Goal: Task Accomplishment & Management: Use online tool/utility

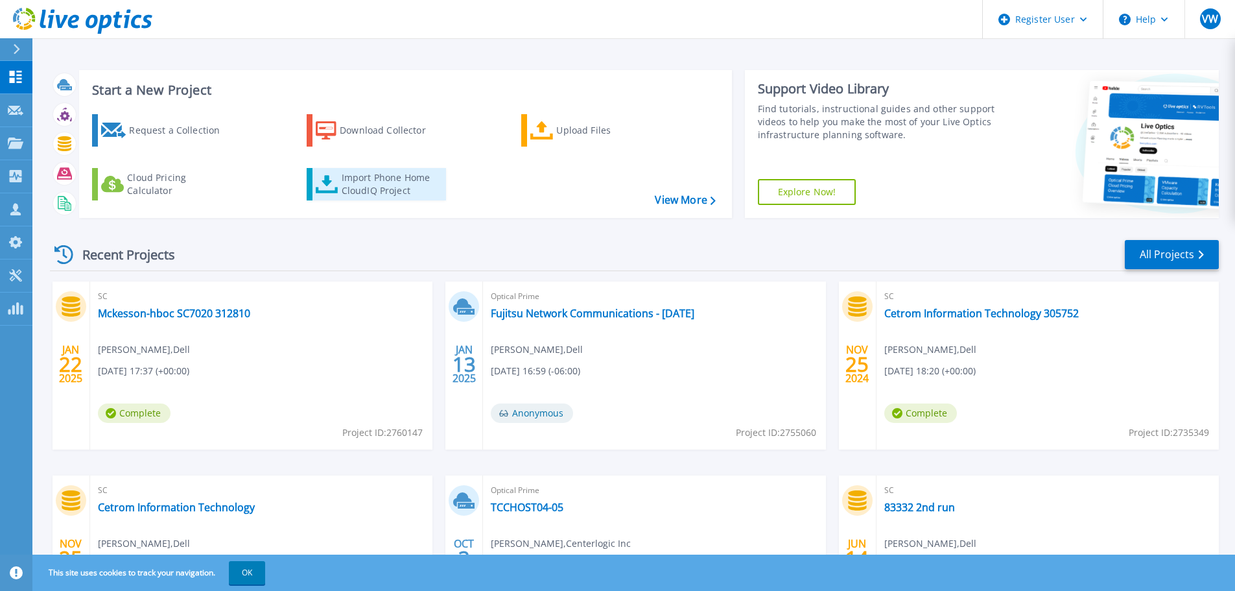
click at [377, 181] on div "Import Phone Home CloudIQ Project" at bounding box center [392, 184] width 101 height 26
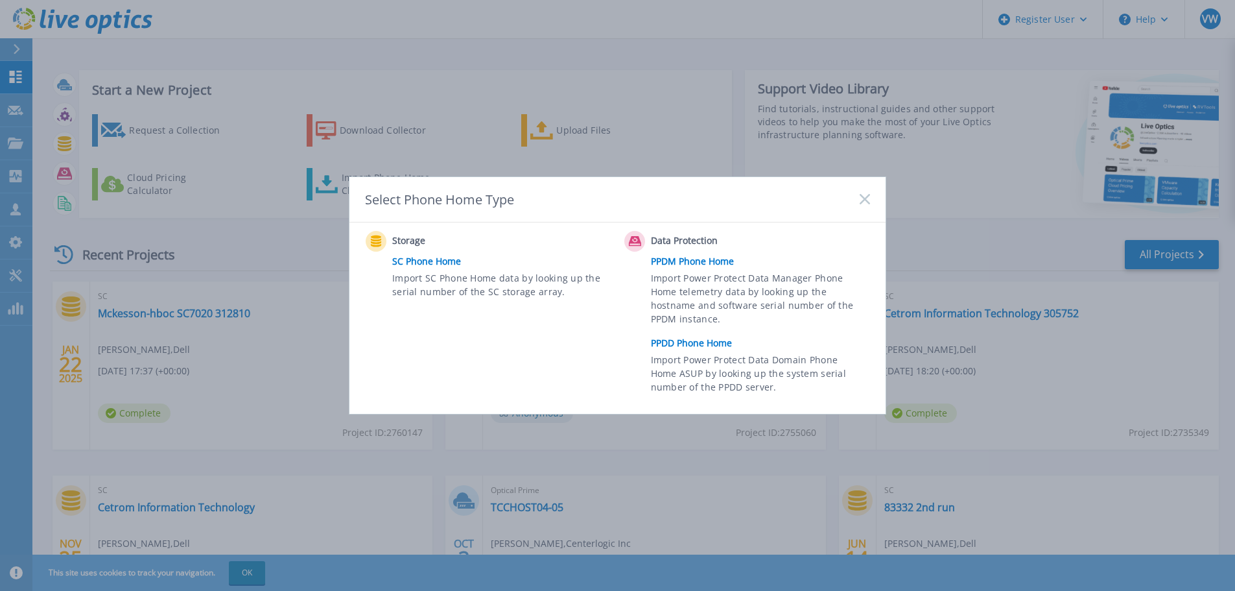
click at [427, 264] on link "SC Phone Home" at bounding box center [505, 261] width 226 height 19
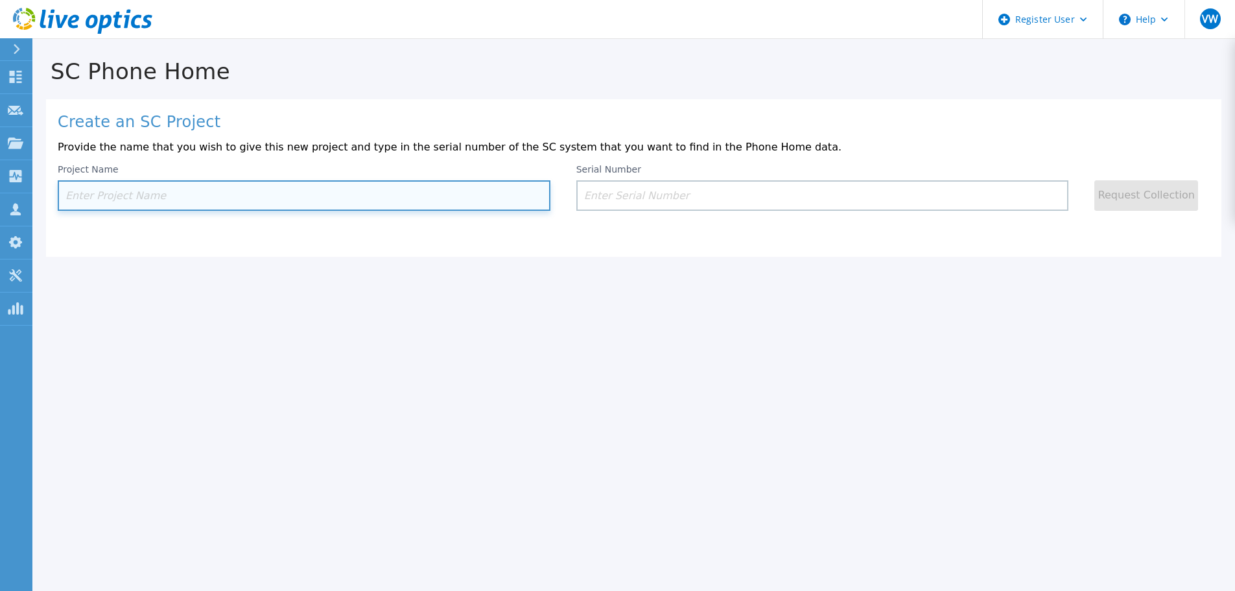
click at [159, 188] on input at bounding box center [304, 195] width 493 height 30
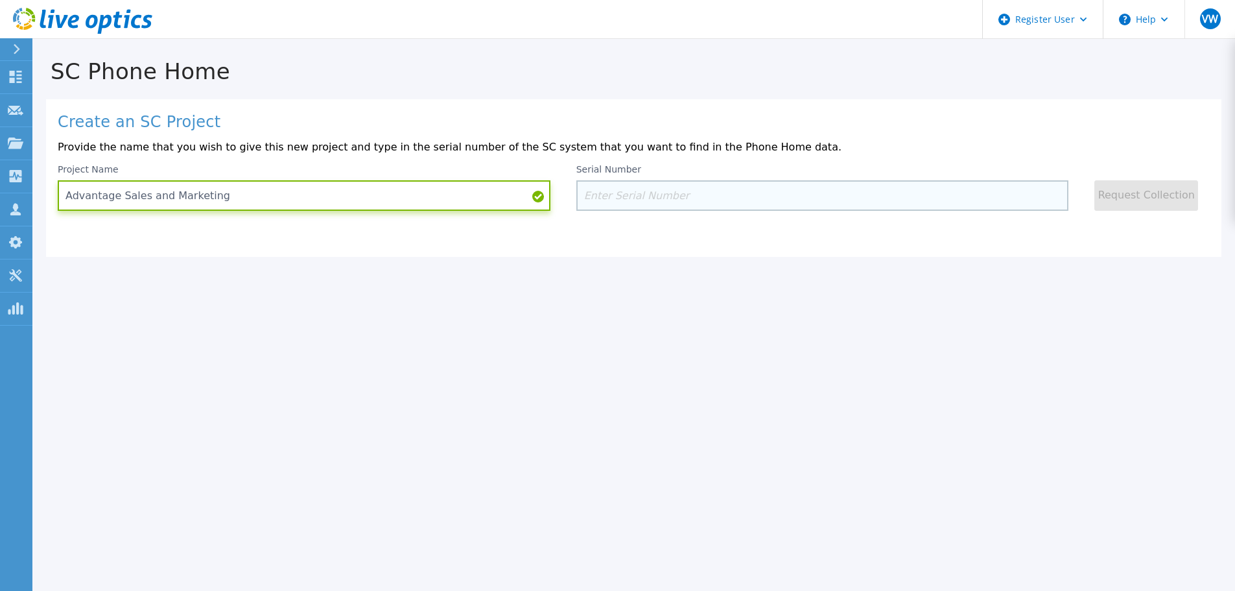
type input "Advantage Sales and Marketing"
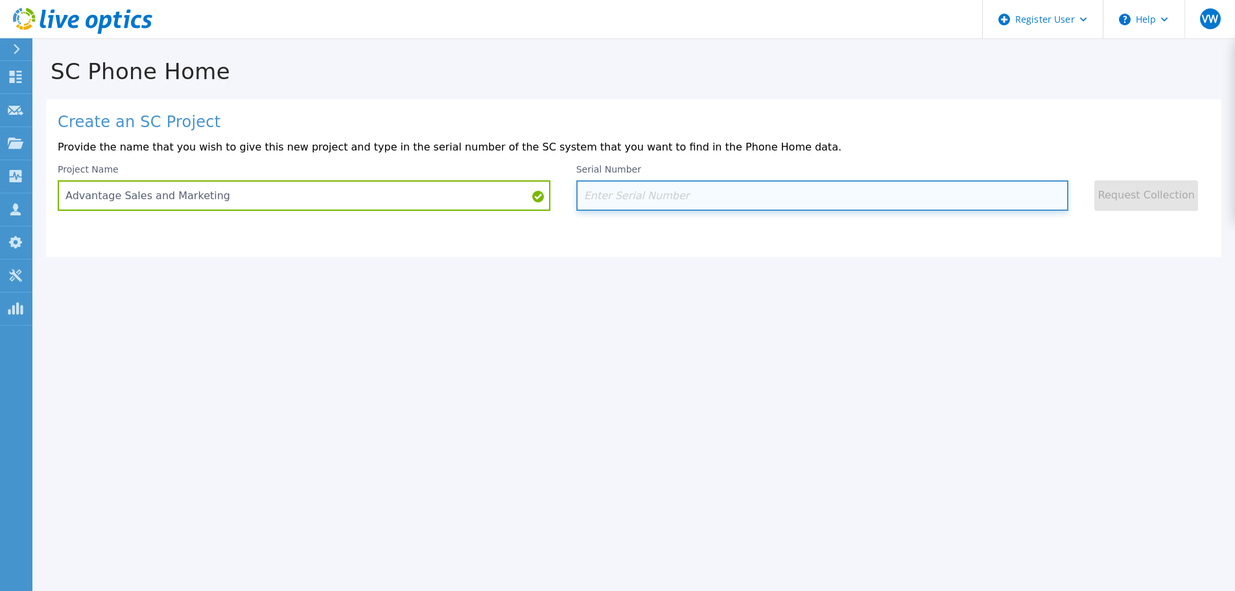
click at [648, 182] on input at bounding box center [822, 195] width 493 height 30
paste input "H952MN2"
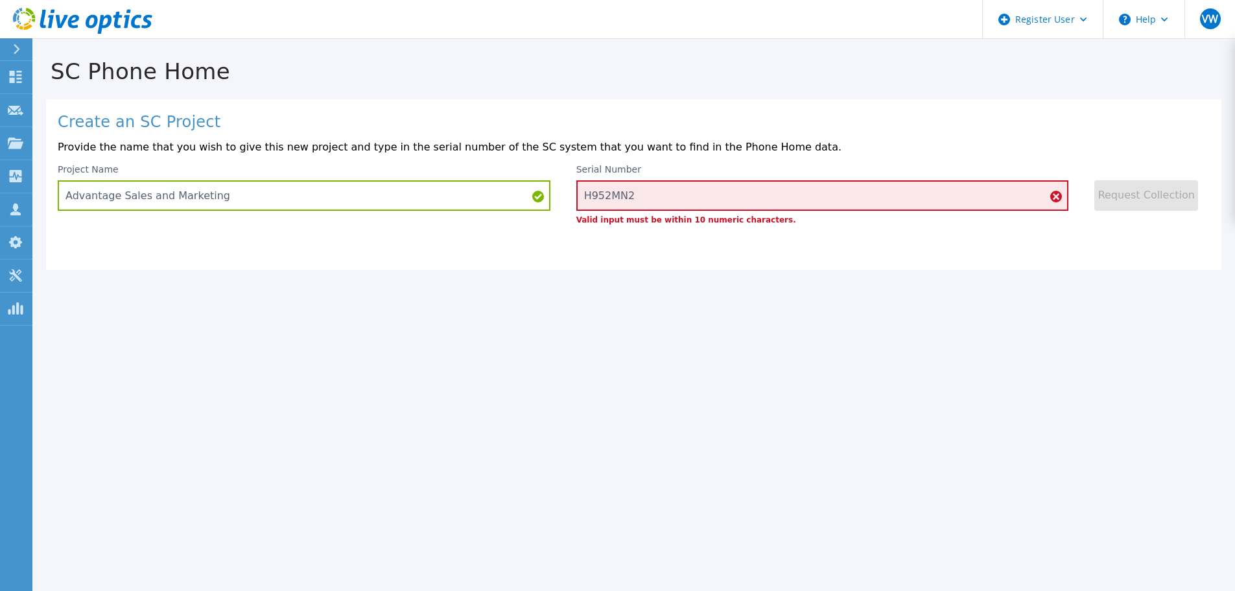
click at [761, 254] on div "Create an SC Project Provide the name that you wish to give this new project an…" at bounding box center [633, 184] width 1175 height 170
click at [668, 196] on input "H952MN2" at bounding box center [822, 195] width 493 height 30
type input "2"
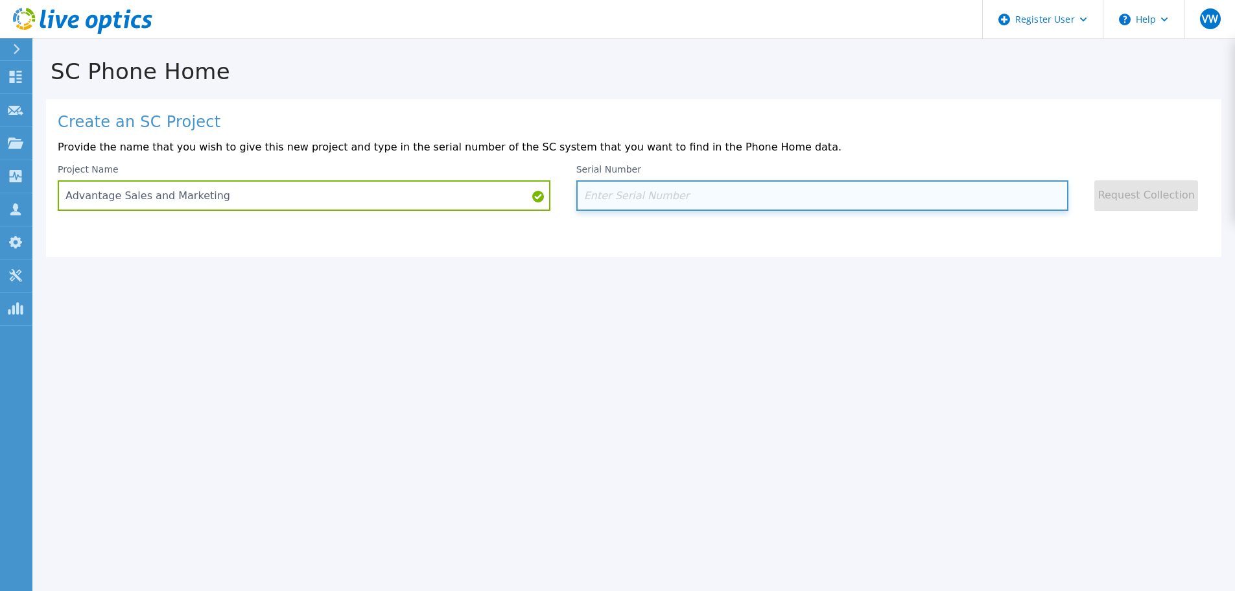
click at [661, 187] on input at bounding box center [822, 195] width 493 height 30
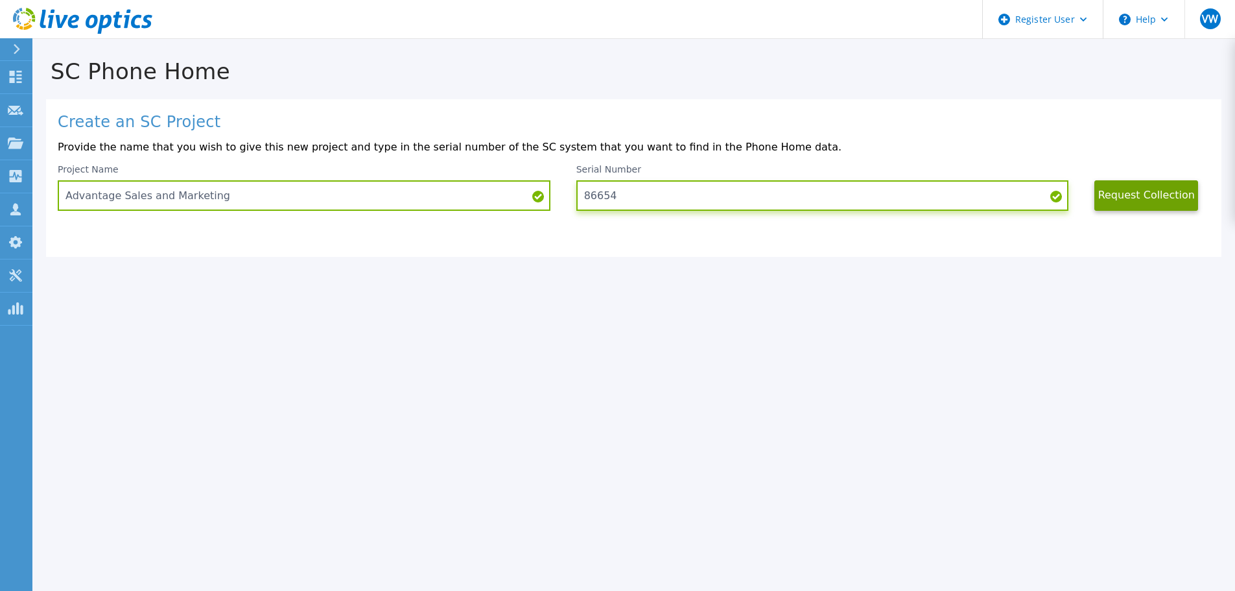
type input "86654"
click at [1138, 139] on div "Create an SC Project Provide the name that you wish to give this new project an…" at bounding box center [633, 178] width 1175 height 158
click at [1145, 193] on button "Request Collection" at bounding box center [1146, 195] width 104 height 30
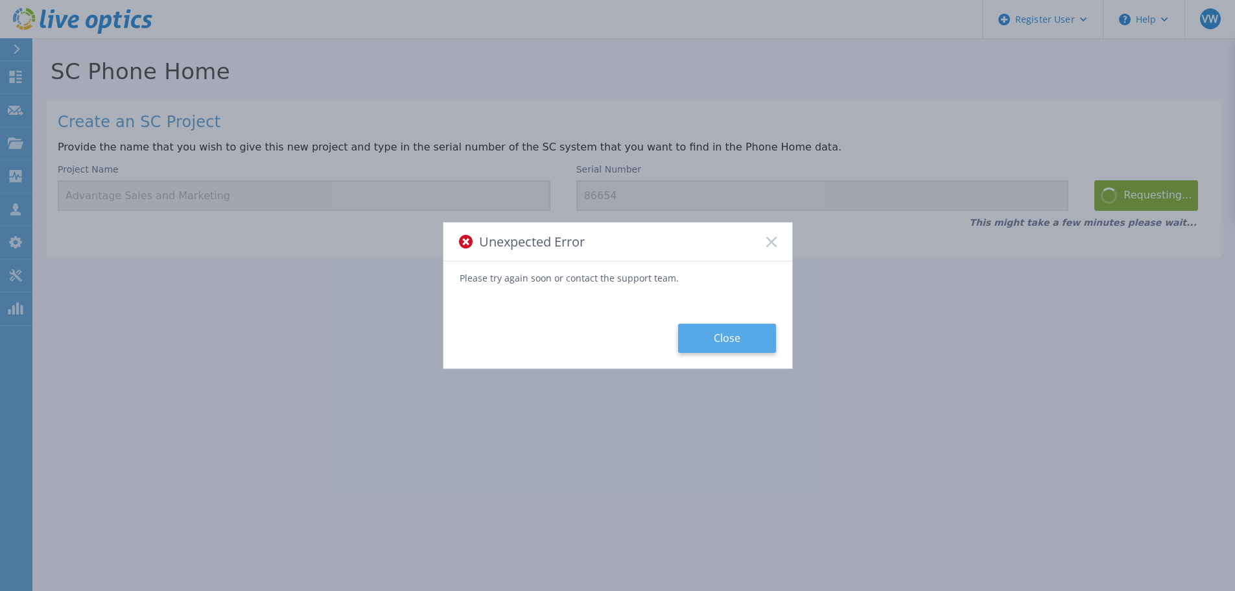
click at [718, 336] on button "Close" at bounding box center [727, 337] width 98 height 29
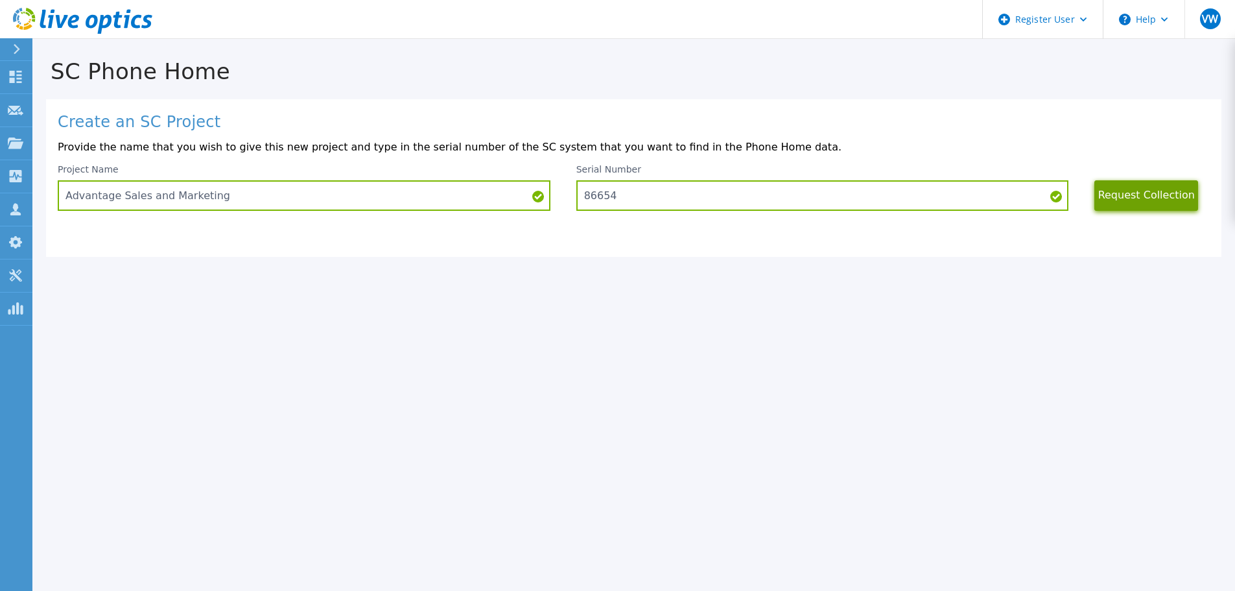
click at [1139, 194] on button "Request Collection" at bounding box center [1146, 195] width 104 height 30
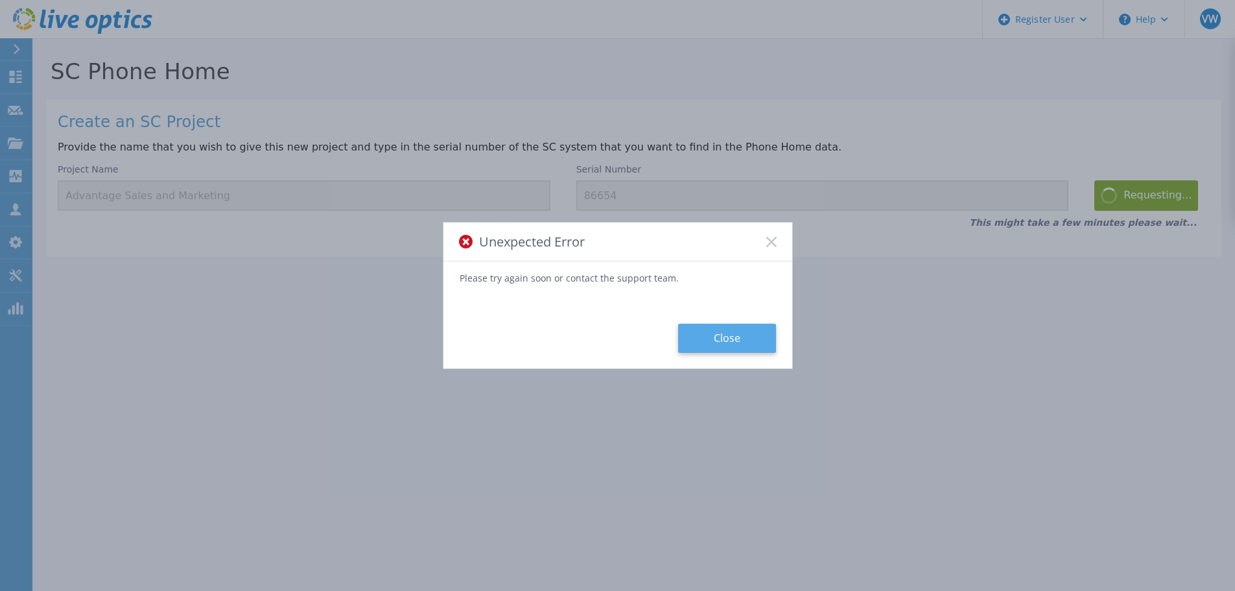
click at [747, 340] on button "Close" at bounding box center [727, 337] width 98 height 29
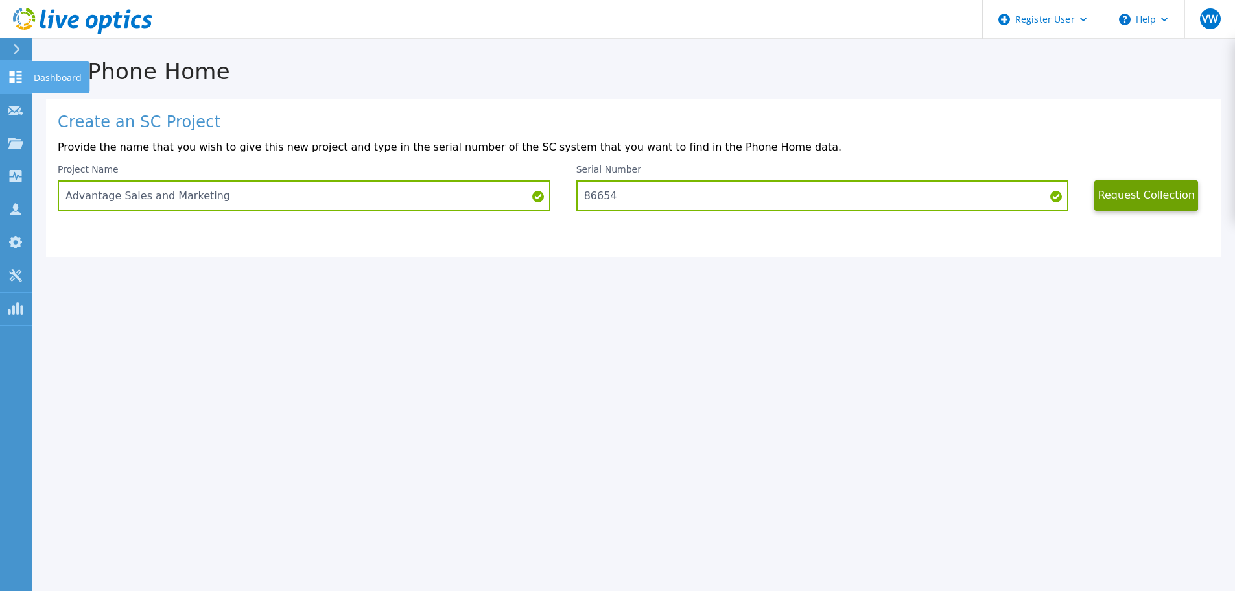
click at [13, 73] on icon at bounding box center [16, 77] width 12 height 12
